Goal: Use online tool/utility: Utilize a website feature to perform a specific function

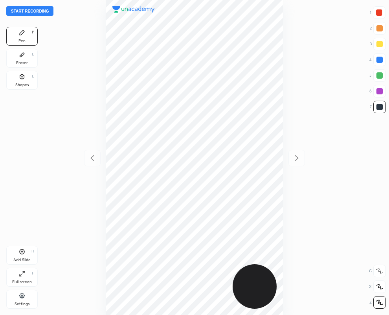
scroll to position [315, 264]
drag, startPoint x: 20, startPoint y: 55, endPoint x: 49, endPoint y: 63, distance: 29.3
click at [19, 54] on icon at bounding box center [22, 55] width 6 height 6
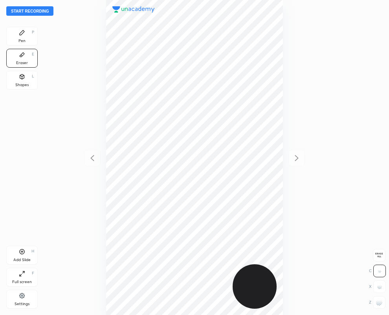
drag, startPoint x: 20, startPoint y: 32, endPoint x: 18, endPoint y: 28, distance: 5.1
click at [20, 30] on icon at bounding box center [22, 33] width 6 height 6
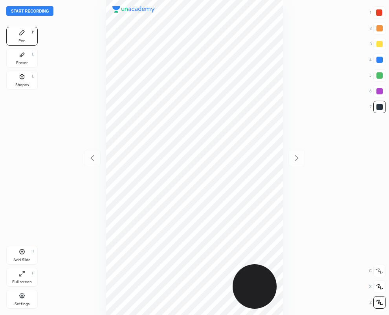
click at [383, 15] on div at bounding box center [379, 12] width 13 height 13
click at [379, 107] on div at bounding box center [380, 107] width 6 height 6
drag, startPoint x: 383, startPoint y: 11, endPoint x: 344, endPoint y: 15, distance: 38.7
click at [382, 10] on div at bounding box center [379, 12] width 6 height 6
click at [381, 106] on div at bounding box center [380, 107] width 6 height 6
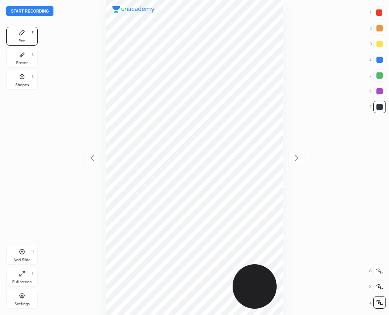
click at [373, 7] on div "1" at bounding box center [378, 12] width 16 height 13
click at [27, 46] on div "Pen P Eraser E Shapes L" at bounding box center [21, 60] width 31 height 66
drag, startPoint x: 19, startPoint y: 59, endPoint x: 90, endPoint y: 56, distance: 71.7
click at [22, 60] on div "Eraser E" at bounding box center [21, 58] width 31 height 19
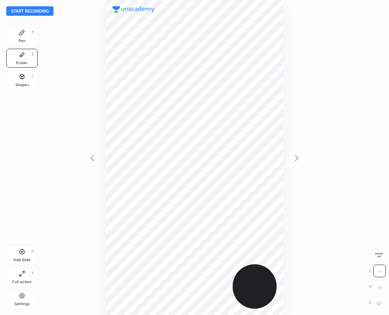
click at [35, 36] on div "Pen P" at bounding box center [21, 36] width 31 height 19
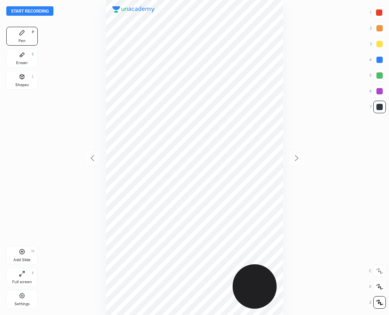
click at [375, 9] on div at bounding box center [379, 12] width 13 height 13
click at [381, 107] on div at bounding box center [380, 107] width 6 height 6
drag, startPoint x: 384, startPoint y: 11, endPoint x: 376, endPoint y: 13, distance: 8.1
click at [384, 11] on div at bounding box center [379, 12] width 13 height 13
drag, startPoint x: 21, startPoint y: 61, endPoint x: 389, endPoint y: 41, distance: 368.0
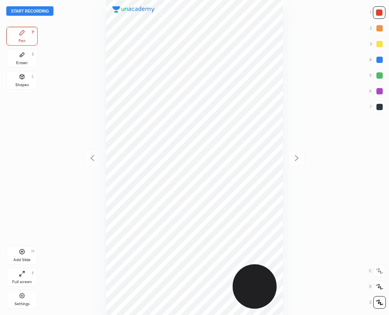
click at [22, 61] on div "Eraser" at bounding box center [22, 63] width 12 height 4
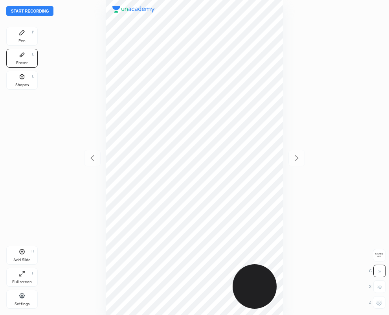
click at [24, 35] on icon at bounding box center [22, 33] width 6 height 6
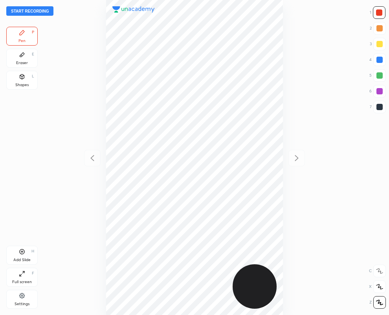
click at [378, 105] on div at bounding box center [380, 107] width 6 height 6
drag, startPoint x: 380, startPoint y: 12, endPoint x: 372, endPoint y: 14, distance: 7.8
click at [380, 13] on div at bounding box center [379, 12] width 6 height 6
click at [378, 107] on div at bounding box center [380, 107] width 6 height 6
click at [380, 103] on div at bounding box center [380, 107] width 13 height 13
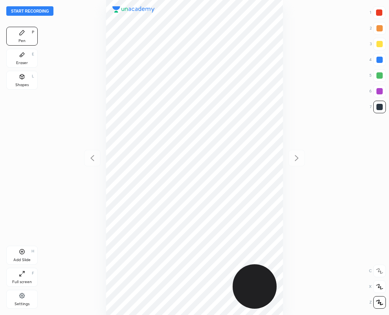
click at [16, 58] on div "Eraser E" at bounding box center [21, 58] width 31 height 19
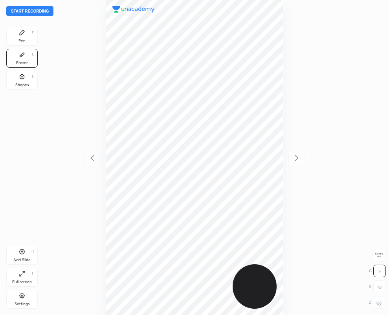
drag, startPoint x: 383, startPoint y: 305, endPoint x: 336, endPoint y: 276, distance: 54.8
click at [382, 305] on div at bounding box center [379, 302] width 13 height 13
click at [24, 33] on icon at bounding box center [22, 33] width 6 height 6
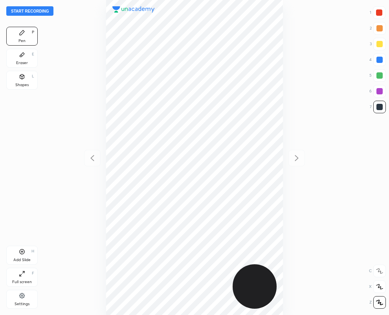
drag, startPoint x: 22, startPoint y: 56, endPoint x: 103, endPoint y: 136, distance: 113.2
click at [22, 57] on icon at bounding box center [22, 55] width 6 height 6
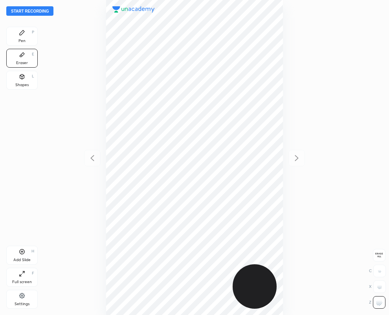
click at [24, 35] on icon at bounding box center [22, 33] width 6 height 6
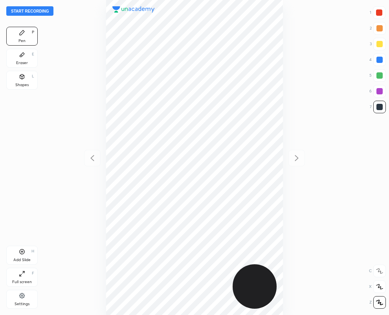
drag, startPoint x: 379, startPoint y: 102, endPoint x: 343, endPoint y: 96, distance: 37.1
click at [379, 103] on div at bounding box center [380, 107] width 13 height 13
click at [382, 14] on div at bounding box center [379, 12] width 6 height 6
click at [388, 109] on div "Start recording 1 2 3 4 5 6 7 R O A L C X Z Erase all C X Z Pen P Eraser E Shap…" at bounding box center [194, 157] width 389 height 315
drag, startPoint x: 383, startPoint y: 107, endPoint x: 366, endPoint y: 111, distance: 16.8
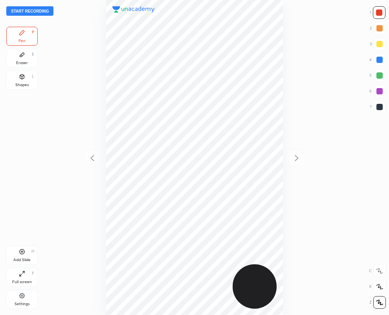
click at [382, 107] on div at bounding box center [380, 107] width 6 height 6
click at [378, 8] on div at bounding box center [379, 12] width 13 height 13
click at [380, 9] on div at bounding box center [379, 12] width 13 height 13
click at [105, 256] on div at bounding box center [195, 157] width 264 height 315
drag, startPoint x: 384, startPoint y: 105, endPoint x: 362, endPoint y: 116, distance: 24.1
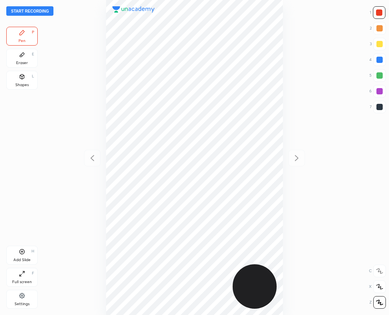
click at [383, 105] on div at bounding box center [380, 107] width 13 height 13
click at [382, 111] on div at bounding box center [380, 107] width 13 height 13
drag, startPoint x: 376, startPoint y: 12, endPoint x: 327, endPoint y: 42, distance: 57.9
click at [376, 13] on div at bounding box center [379, 12] width 13 height 13
click at [20, 253] on icon at bounding box center [22, 251] width 5 height 5
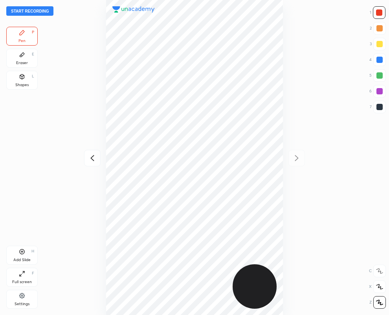
drag, startPoint x: 377, startPoint y: 102, endPoint x: 353, endPoint y: 96, distance: 24.3
click at [374, 101] on div at bounding box center [380, 107] width 13 height 13
click at [20, 61] on div "Eraser" at bounding box center [22, 63] width 12 height 4
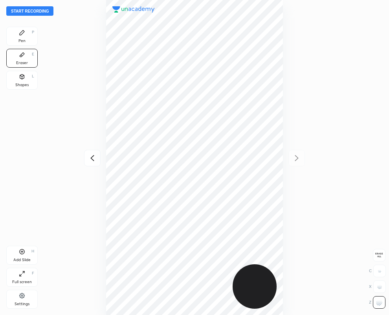
click at [32, 38] on div "Pen P" at bounding box center [21, 36] width 31 height 19
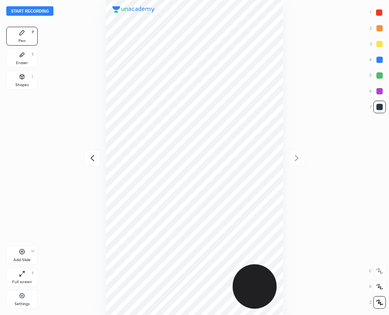
drag, startPoint x: 379, startPoint y: 11, endPoint x: 320, endPoint y: 48, distance: 69.5
click at [378, 12] on div at bounding box center [379, 12] width 6 height 6
drag, startPoint x: 378, startPoint y: 57, endPoint x: 334, endPoint y: 94, distance: 57.0
click at [377, 58] on div at bounding box center [380, 60] width 6 height 6
click at [91, 160] on icon at bounding box center [92, 157] width 9 height 9
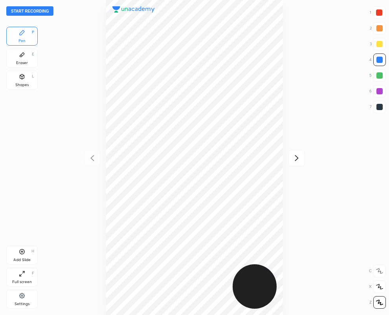
click at [378, 90] on div at bounding box center [380, 91] width 6 height 6
click at [22, 13] on button "Start recording" at bounding box center [29, 10] width 47 height 9
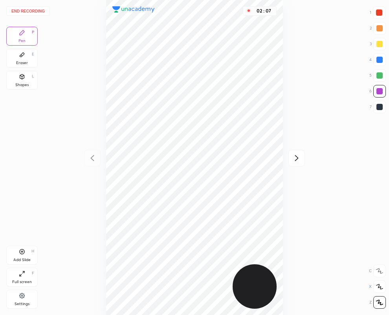
click at [296, 157] on icon at bounding box center [296, 157] width 9 height 9
click at [91, 158] on icon at bounding box center [92, 158] width 4 height 6
click at [298, 159] on icon at bounding box center [296, 157] width 9 height 9
click at [92, 158] on icon at bounding box center [92, 157] width 9 height 9
click at [297, 158] on icon at bounding box center [296, 157] width 9 height 9
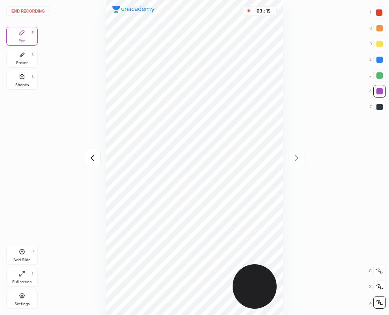
click at [92, 159] on icon at bounding box center [92, 157] width 9 height 9
click at [296, 159] on icon at bounding box center [296, 157] width 9 height 9
click at [90, 158] on icon at bounding box center [92, 158] width 4 height 6
click at [297, 158] on icon at bounding box center [296, 157] width 9 height 9
click at [32, 12] on button "End recording" at bounding box center [28, 10] width 44 height 9
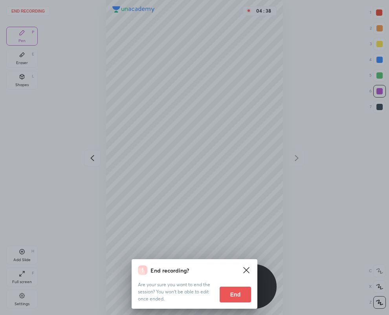
drag, startPoint x: 234, startPoint y: 294, endPoint x: 23, endPoint y: 306, distance: 211.2
click at [233, 293] on button "End" at bounding box center [235, 295] width 31 height 16
